Goal: Ask a question: Seek information or help from site administrators or community

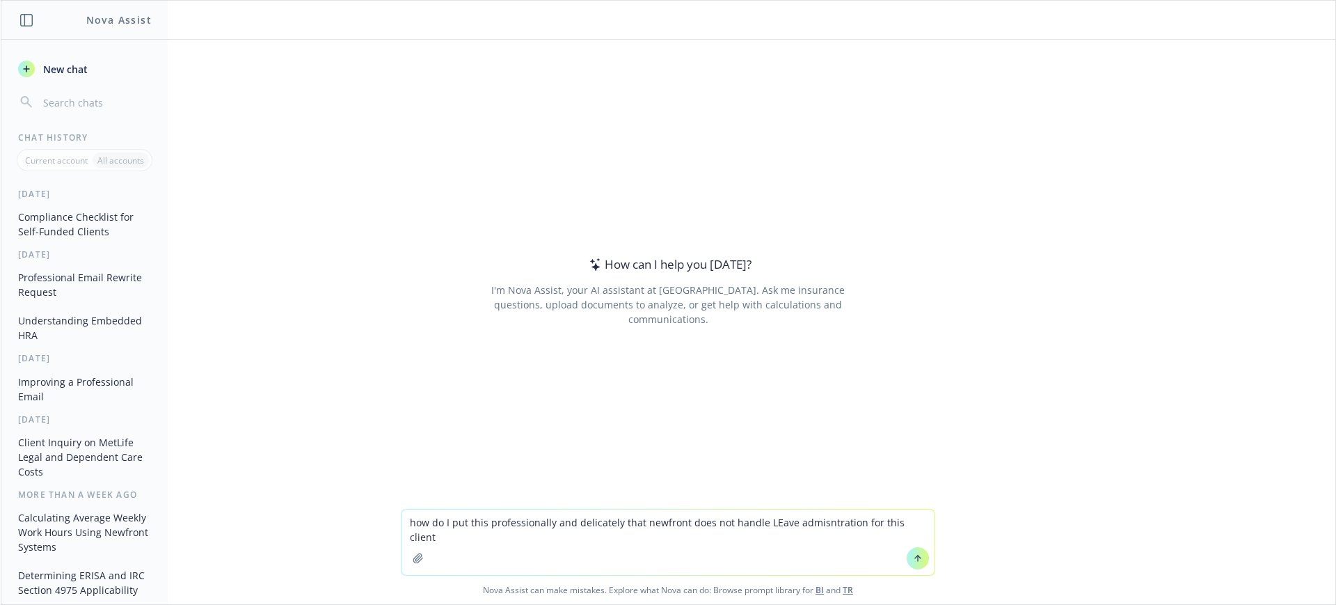
type textarea "how do I put this professionally and delicately that newfront does not handle L…"
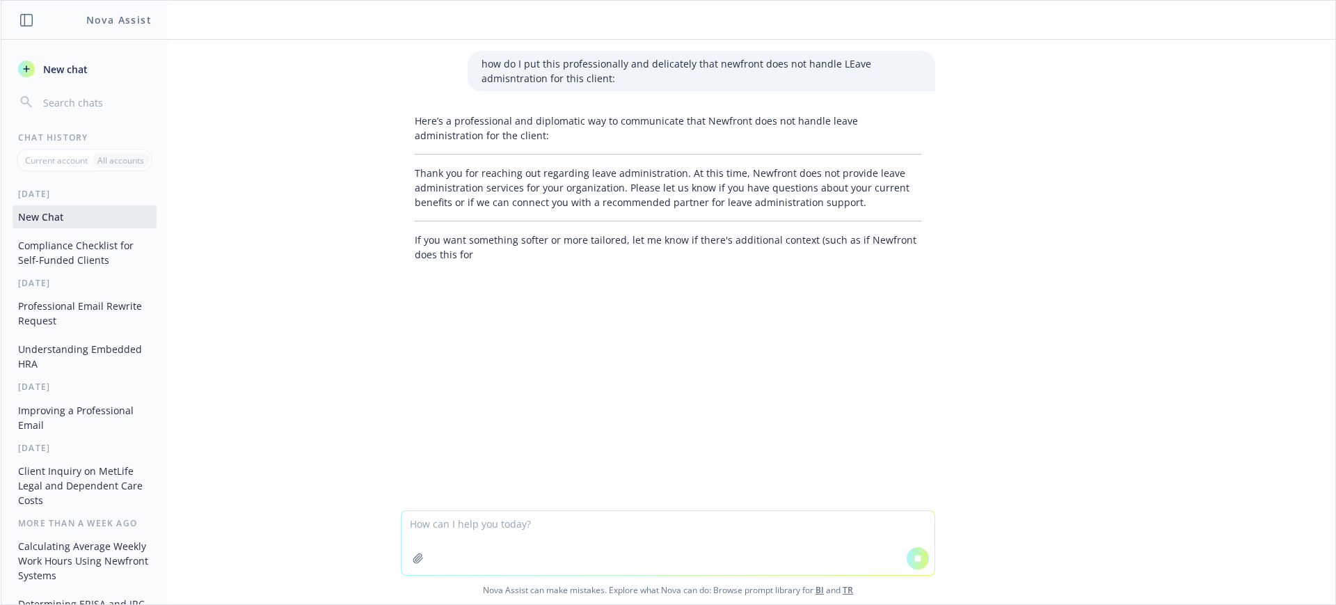
type textarea "I have seen what [PERSON_NAME] sent out for maternity leave. Do you have a lett…"
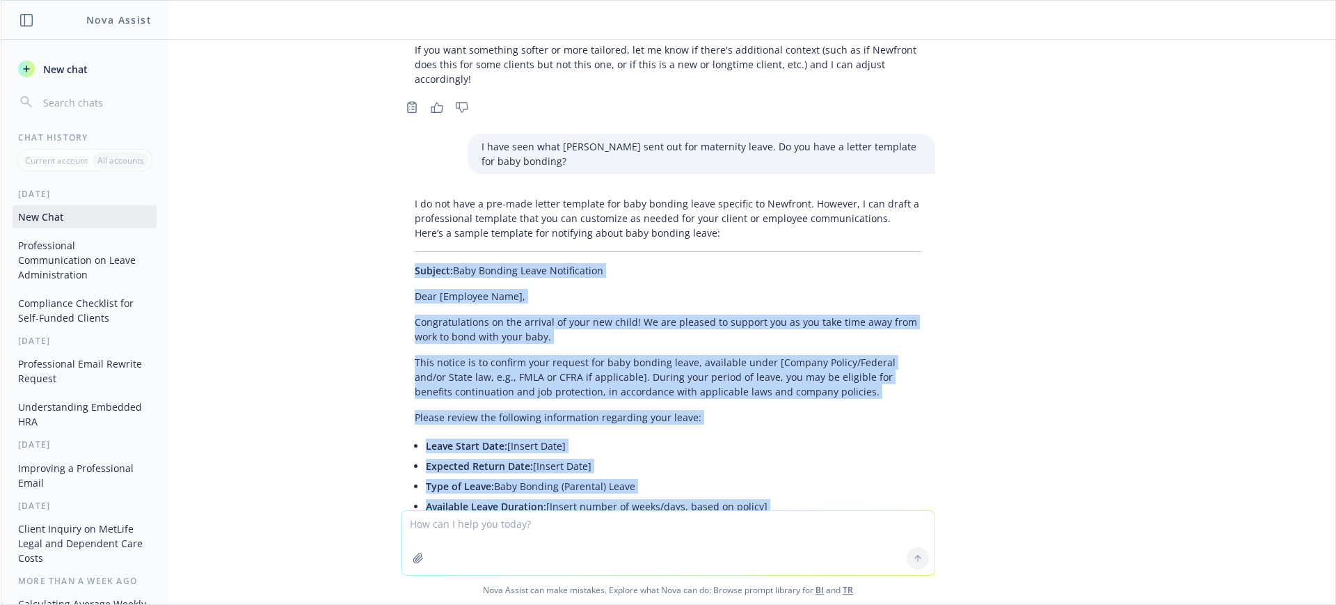
scroll to position [187, 0]
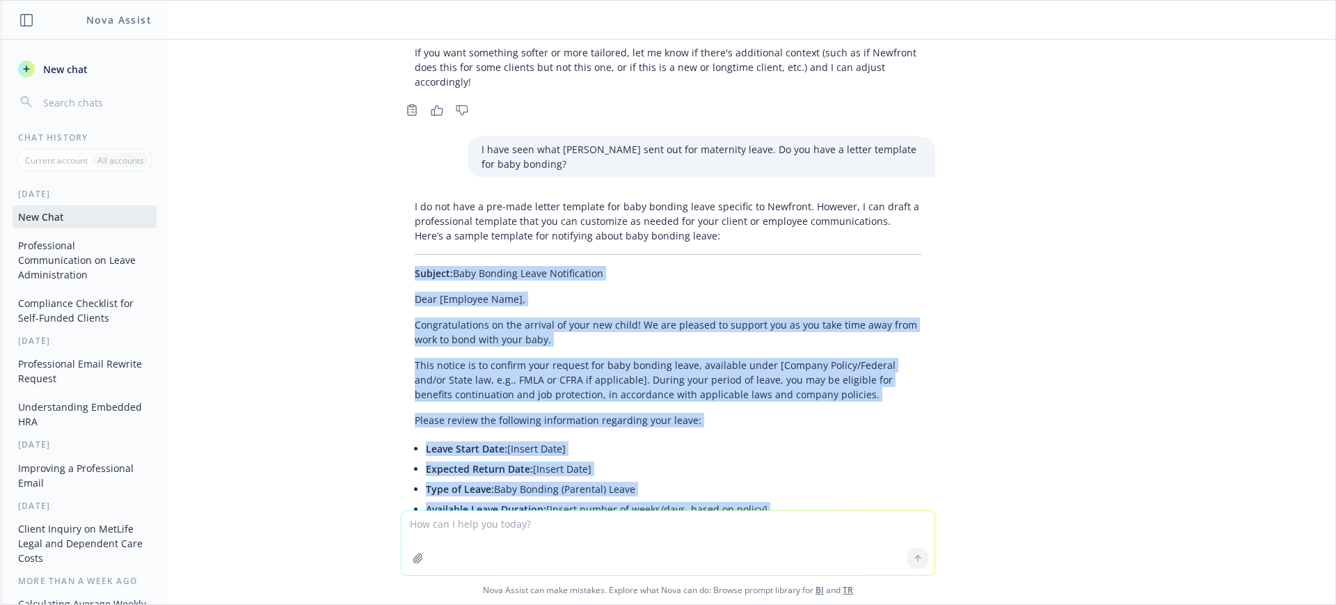
drag, startPoint x: 495, startPoint y: 392, endPoint x: 376, endPoint y: 273, distance: 167.8
click at [361, 275] on div "how do I put this professionally and delicately that newfront does not handle L…" at bounding box center [668, 275] width 1335 height 470
copy div "Subject: Baby Bonding Leave Notification Dear [Employee Name], Congratulations …"
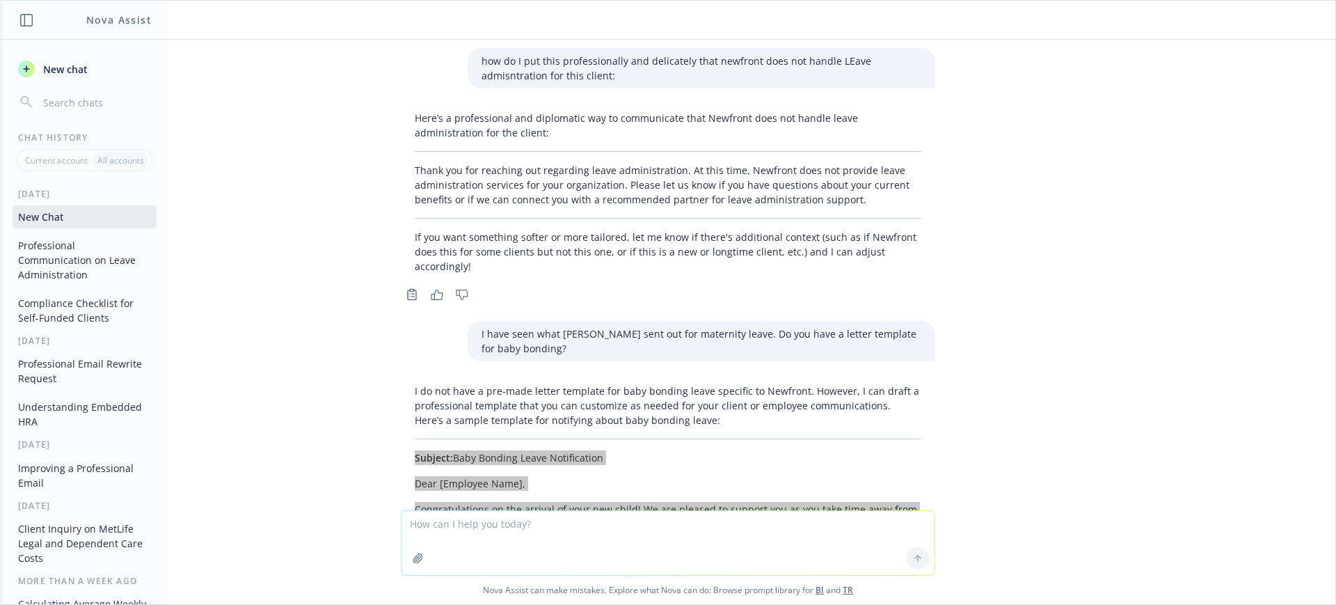
scroll to position [0, 0]
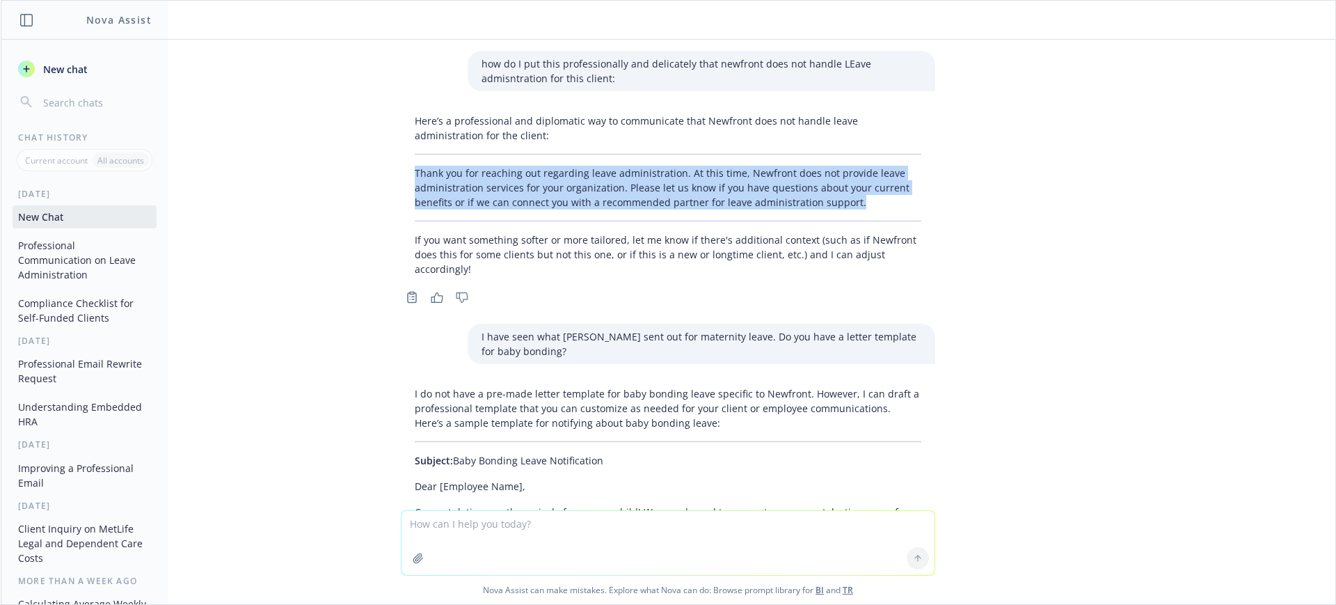
drag, startPoint x: 869, startPoint y: 205, endPoint x: 331, endPoint y: 166, distance: 539.3
click at [331, 166] on div "how do I put this professionally and delicately that newfront does not handle L…" at bounding box center [668, 275] width 1335 height 470
copy p "Thank you for reaching out regarding leave administration. At this time, Newfro…"
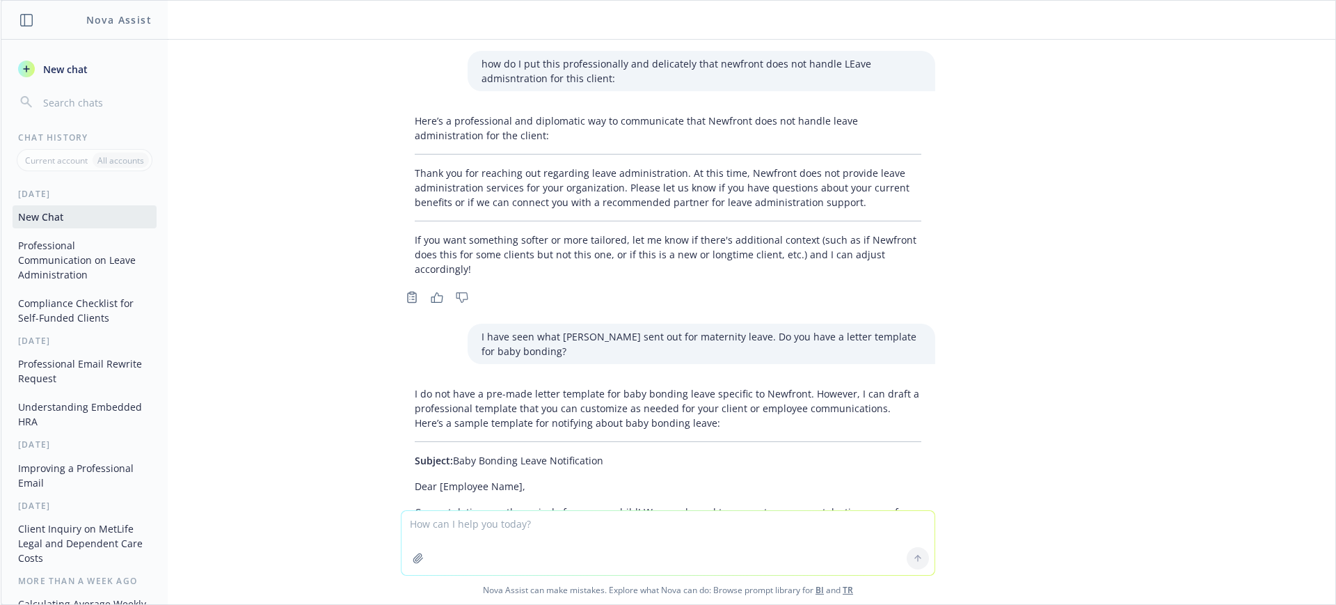
click at [507, 530] on textarea at bounding box center [668, 543] width 533 height 64
click at [402, 523] on textarea "how does Zywave help HR admins?" at bounding box center [668, 541] width 533 height 65
type textarea "can you give me a short blurbon how does Zywave help HR admins?"
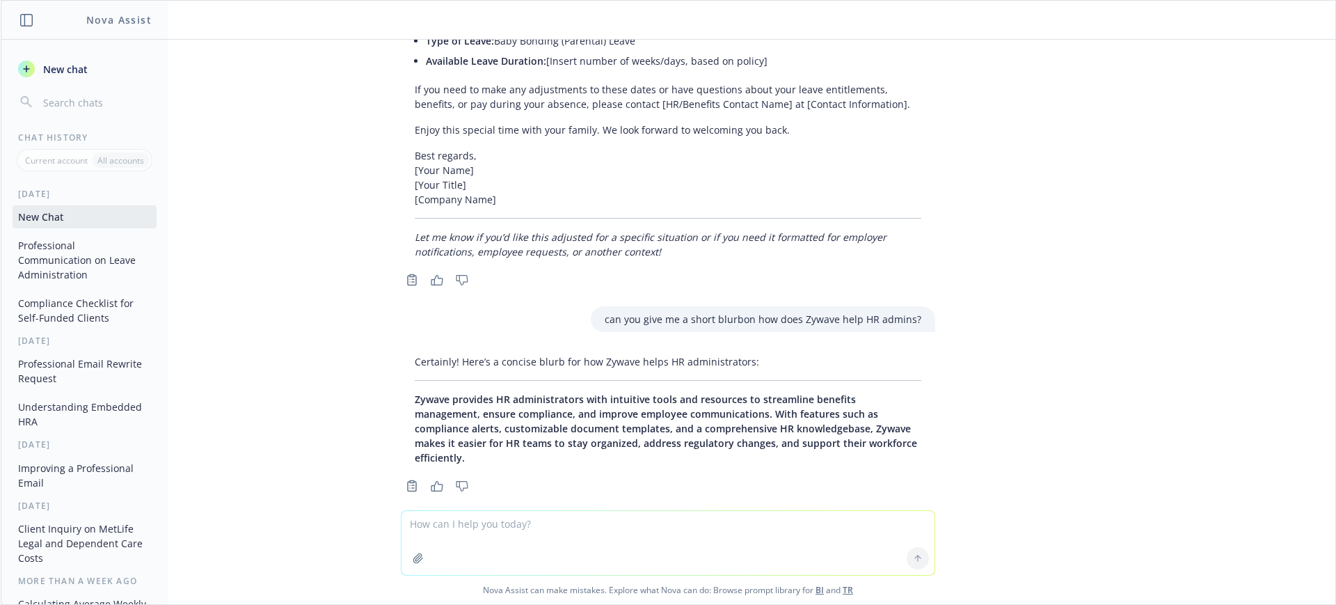
scroll to position [640, 0]
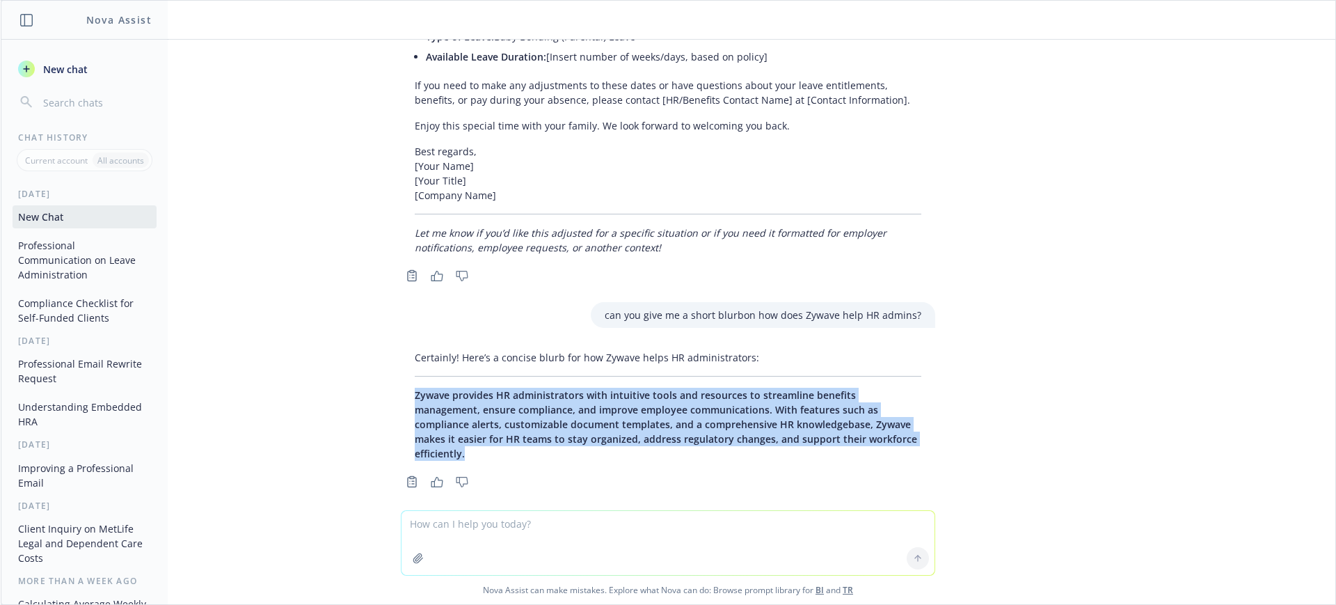
drag, startPoint x: 863, startPoint y: 438, endPoint x: 402, endPoint y: 384, distance: 463.9
click at [402, 384] on div "Certainly! Here’s a concise blurb for how Zywave helps HR administrators: Zywav…" at bounding box center [668, 405] width 534 height 122
copy span "Zywave provides HR administrators with intuitive tools and resources to streaml…"
click at [496, 386] on div "Certainly! Here’s a concise blurb for how Zywave helps HR administrators: Zywav…" at bounding box center [668, 405] width 534 height 122
drag, startPoint x: 873, startPoint y: 444, endPoint x: 571, endPoint y: 398, distance: 305.5
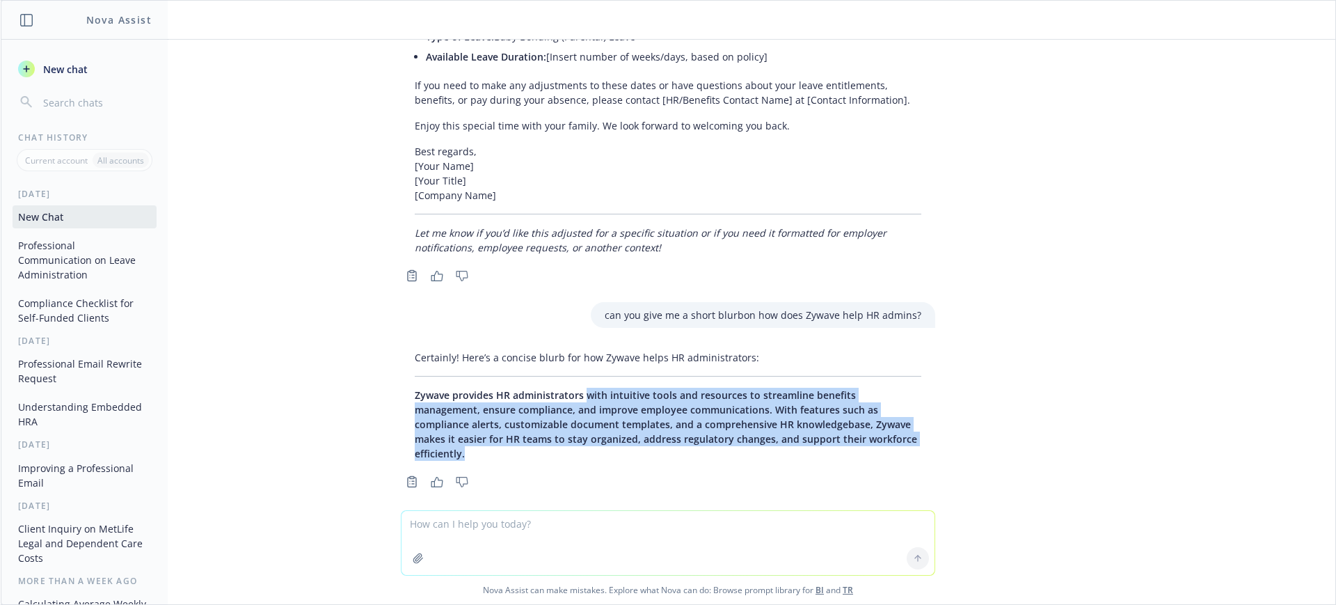
click at [571, 398] on p "Zywave provides HR administrators with intuitive tools and resources to streaml…" at bounding box center [668, 424] width 507 height 73
copy span "with intuitive tools and resources to streamline benefits management, ensure co…"
click at [677, 432] on span "Zywave provides HR administrators with intuitive tools and resources to streaml…" at bounding box center [666, 424] width 502 height 72
click at [860, 443] on p "Zywave provides HR administrators with intuitive tools and resources to streaml…" at bounding box center [668, 424] width 507 height 73
drag, startPoint x: 862, startPoint y: 442, endPoint x: 482, endPoint y: 393, distance: 383.8
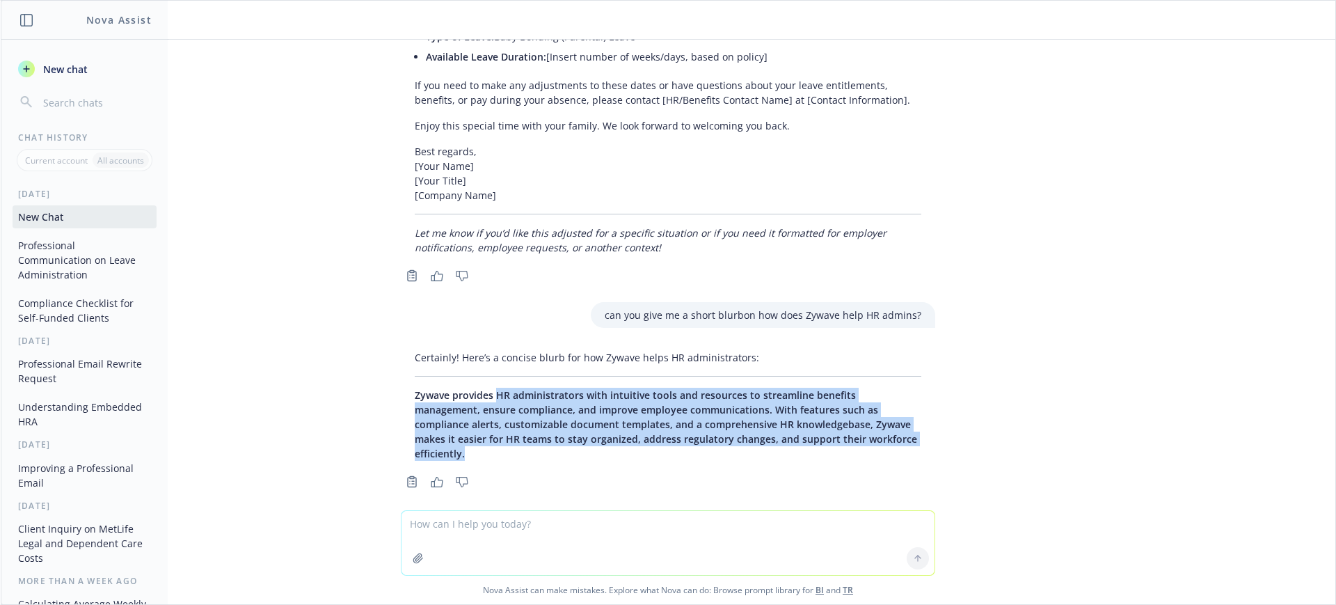
click at [482, 393] on p "Zywave provides HR administrators with intuitive tools and resources to streaml…" at bounding box center [668, 424] width 507 height 73
copy span "HR administrators with intuitive tools and resources to streamline benefits man…"
click at [624, 405] on span "Zywave provides HR administrators with intuitive tools and resources to streaml…" at bounding box center [666, 424] width 502 height 72
drag, startPoint x: 601, startPoint y: 396, endPoint x: 896, endPoint y: 446, distance: 299.3
click at [896, 446] on div "Certainly! Here’s a concise blurb for how Zywave helps HR administrators: Zywav…" at bounding box center [668, 405] width 534 height 122
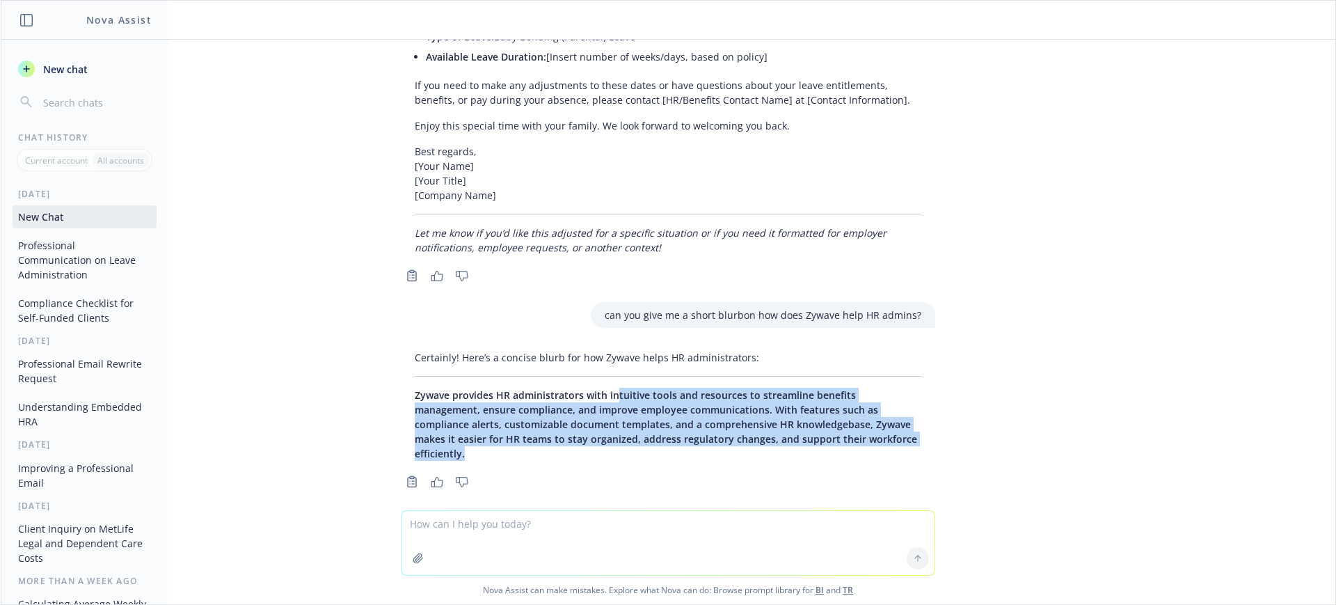
copy span "tuitive tools and resources to streamline benefits management, ensure complianc…"
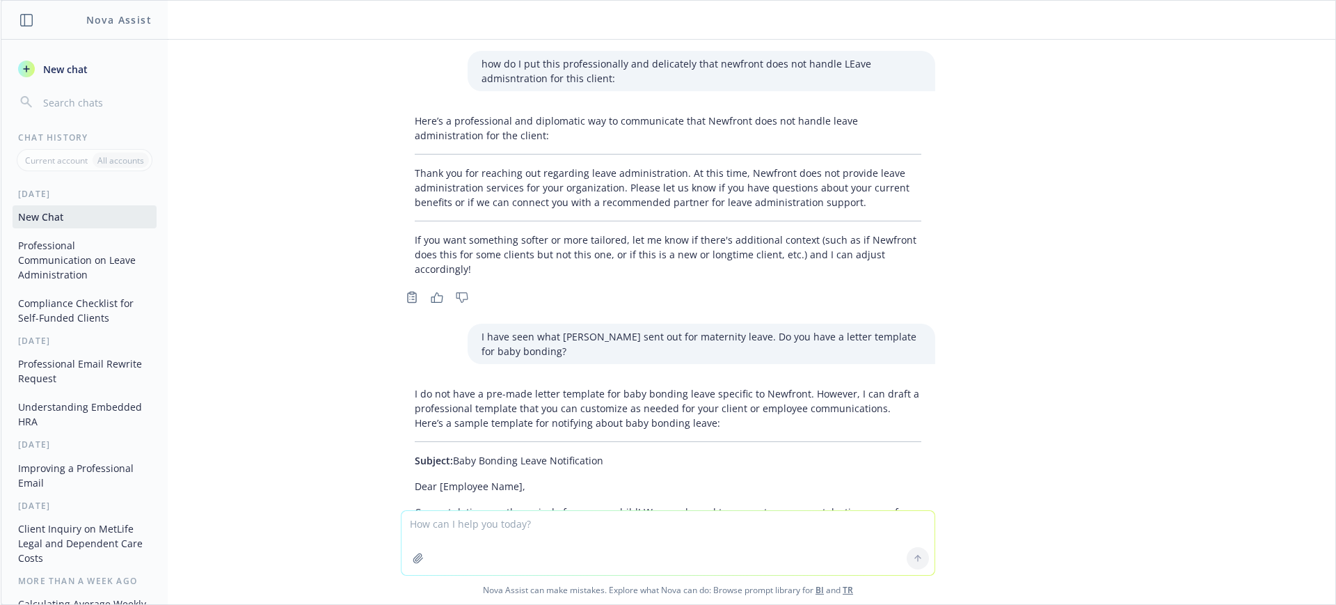
scroll to position [640, 0]
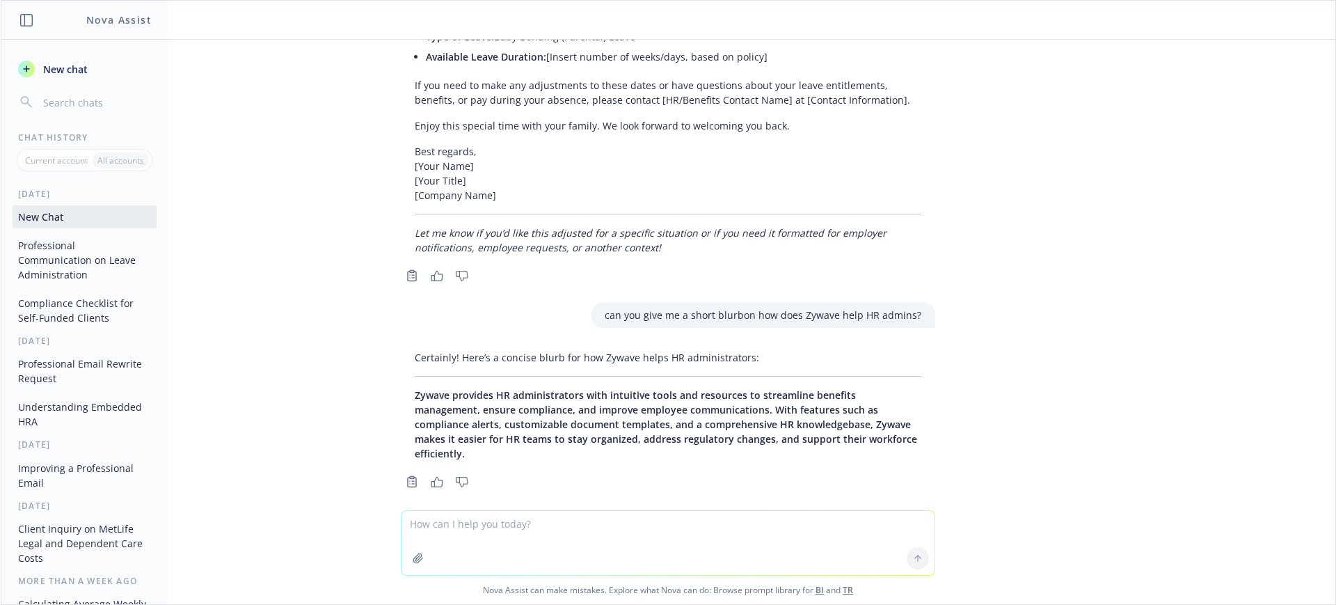
click at [532, 534] on textarea at bounding box center [668, 543] width 533 height 64
type textarea "A"
paste textarea "10/2/2023"
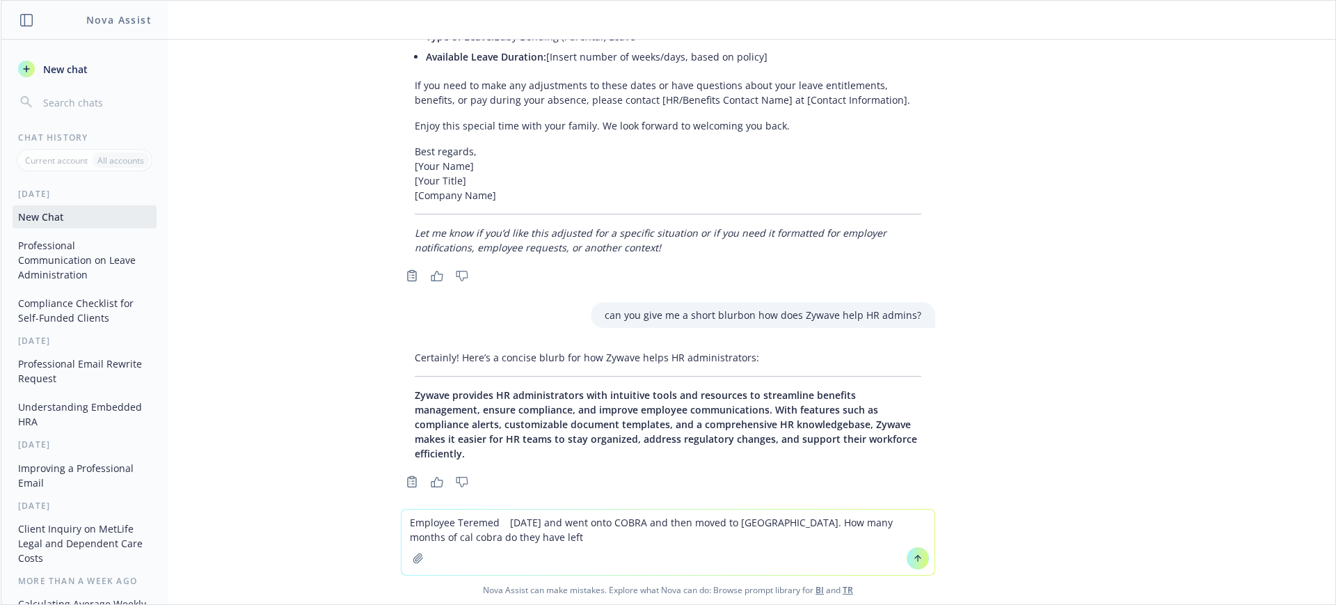
type textarea "Employee Teremed 10/2/2023 and went onto COBRA and then moved to Cal COBRA. How…"
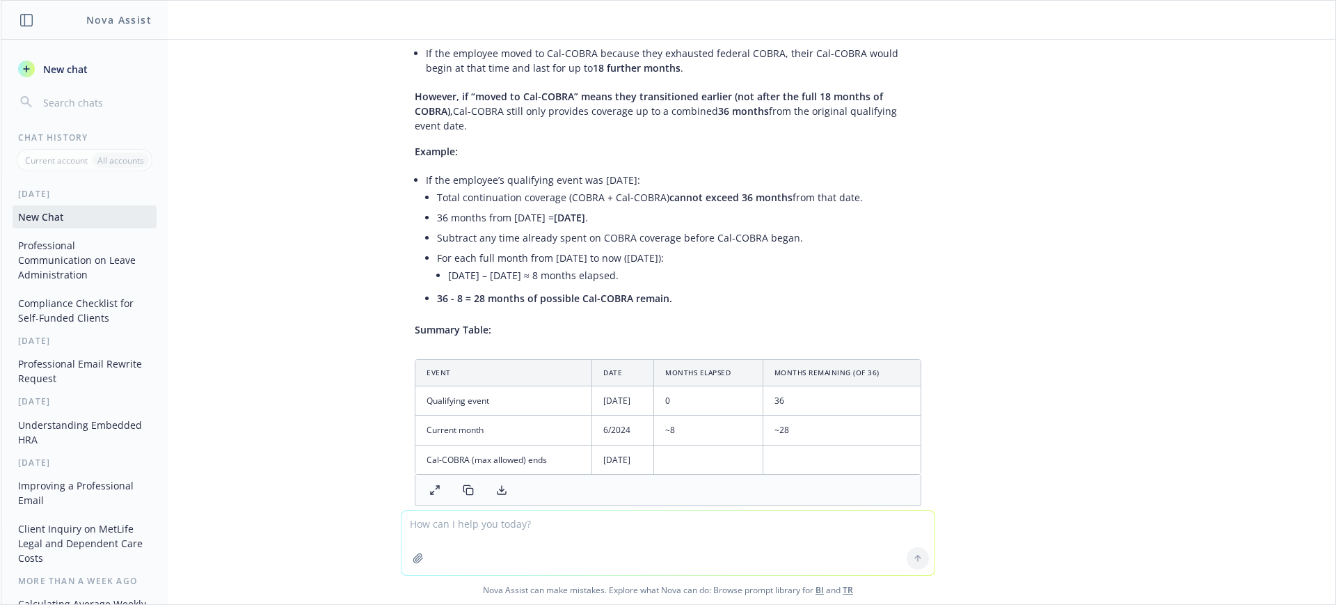
scroll to position [1110, 0]
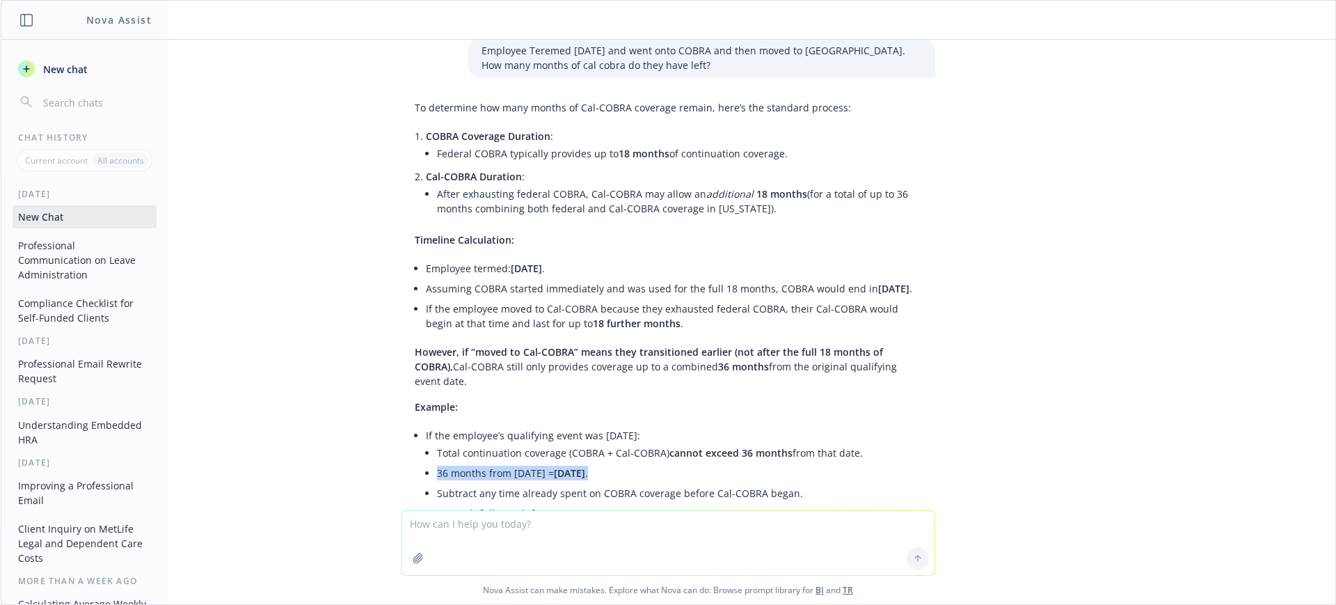
drag, startPoint x: 619, startPoint y: 445, endPoint x: 427, endPoint y: 443, distance: 192.8
click at [437, 463] on li "36 months from 10/2/2023 = 10/2/2026 ." at bounding box center [679, 473] width 484 height 20
